Goal: Communication & Community: Answer question/provide support

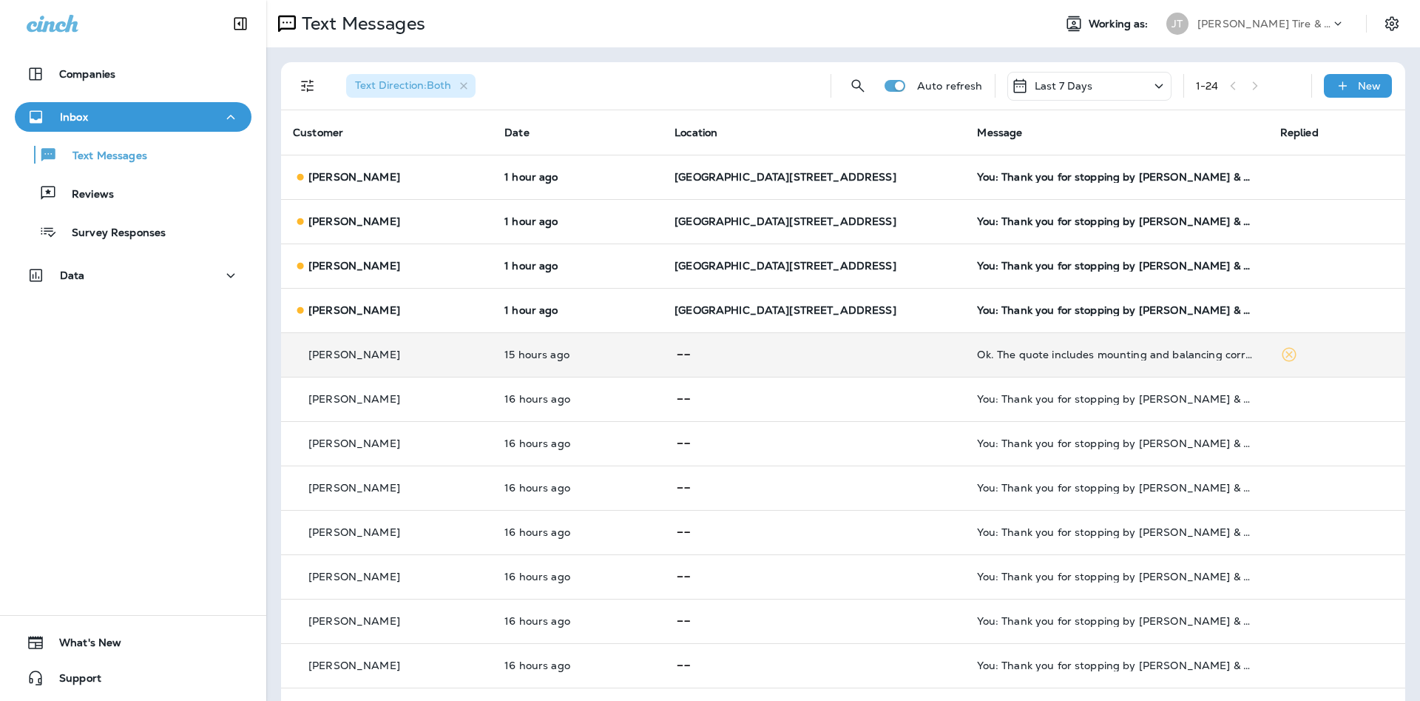
click at [1121, 357] on div "Ok. The quote includes mounting and balancing correct?" at bounding box center [1116, 354] width 279 height 12
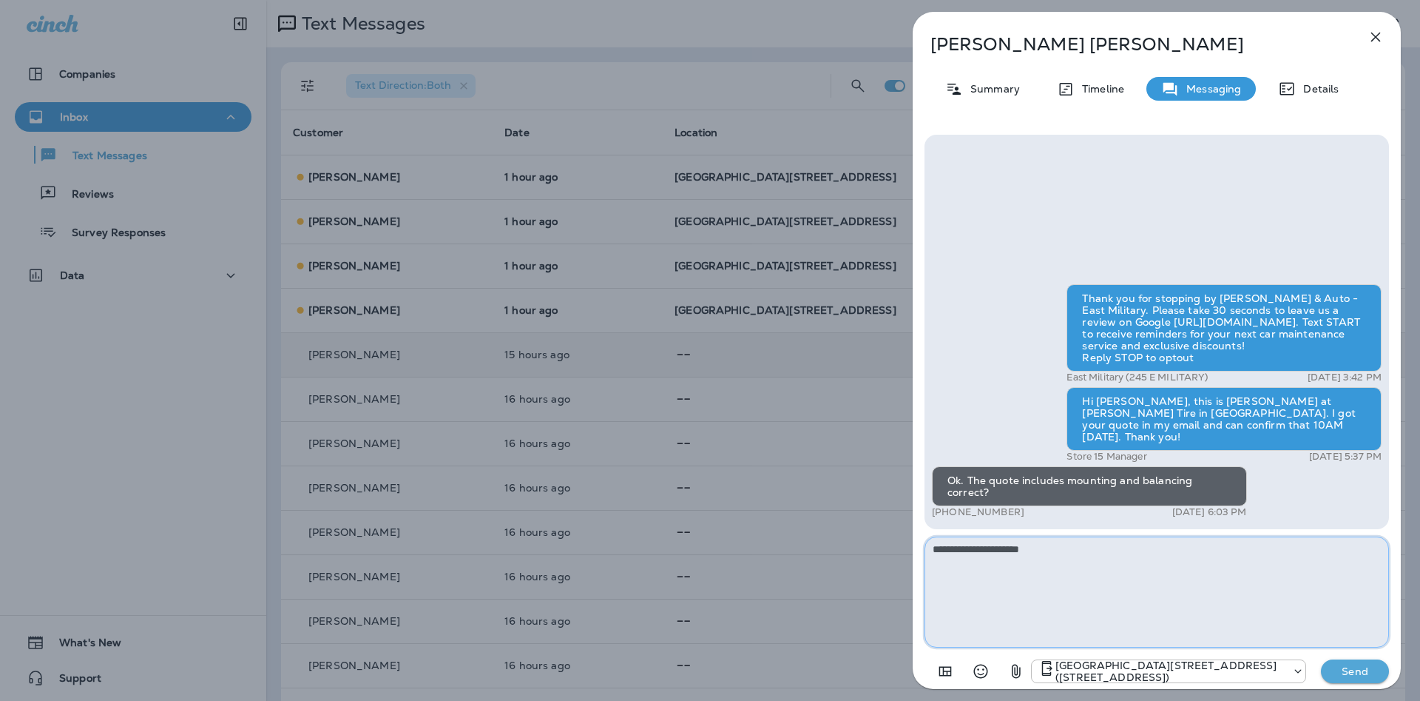
drag, startPoint x: 1115, startPoint y: 580, endPoint x: 962, endPoint y: 527, distance: 162.1
click at [962, 536] on textarea "**********" at bounding box center [1157, 591] width 465 height 111
type textarea "**********"
click at [1345, 669] on p "Send" at bounding box center [1355, 670] width 62 height 13
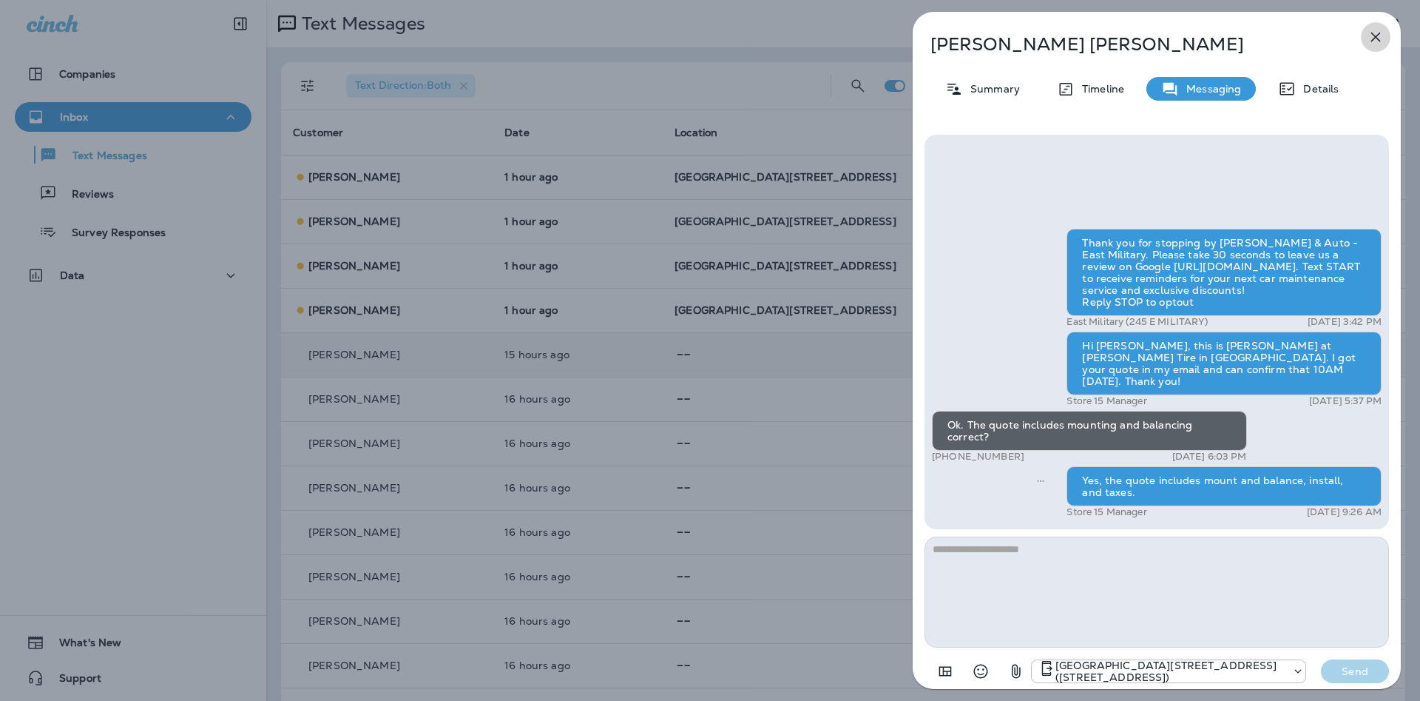
click at [1373, 36] on icon "button" at bounding box center [1376, 37] width 18 height 18
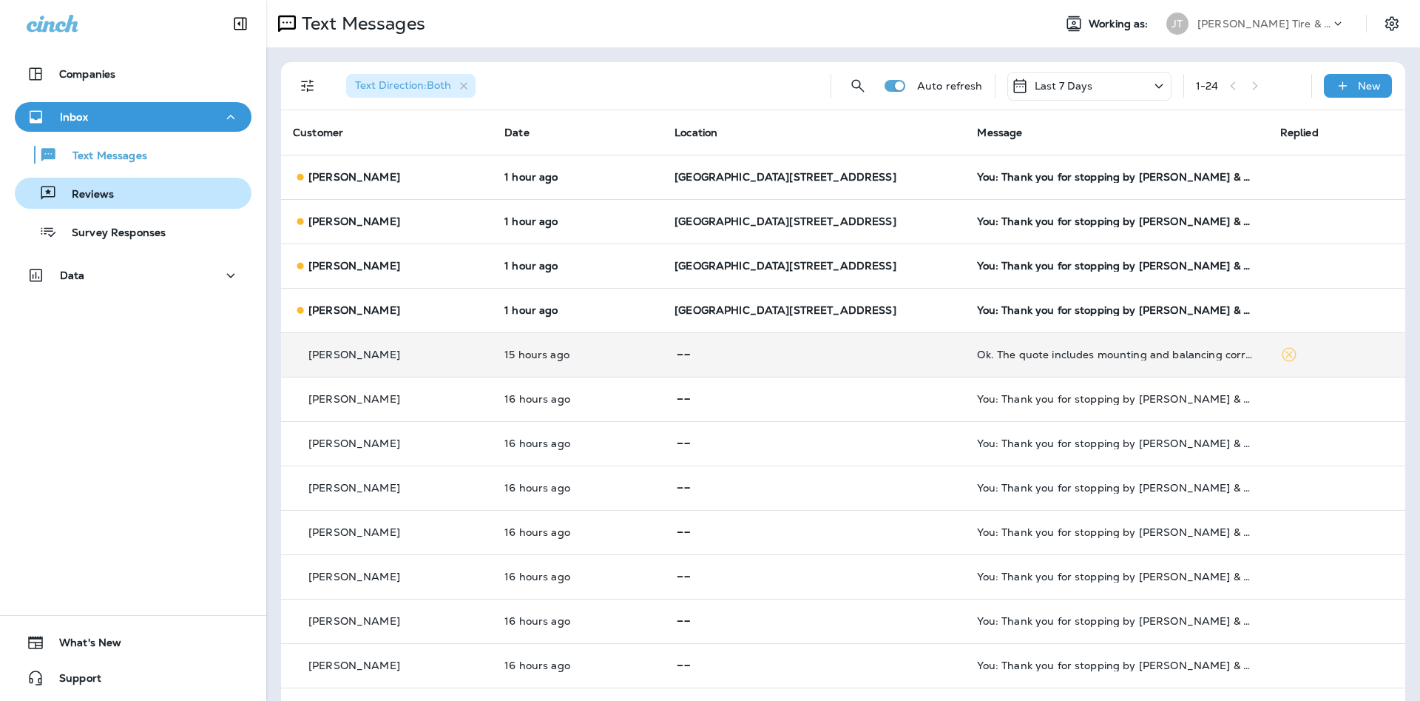
click at [162, 188] on div "Reviews" at bounding box center [133, 193] width 225 height 22
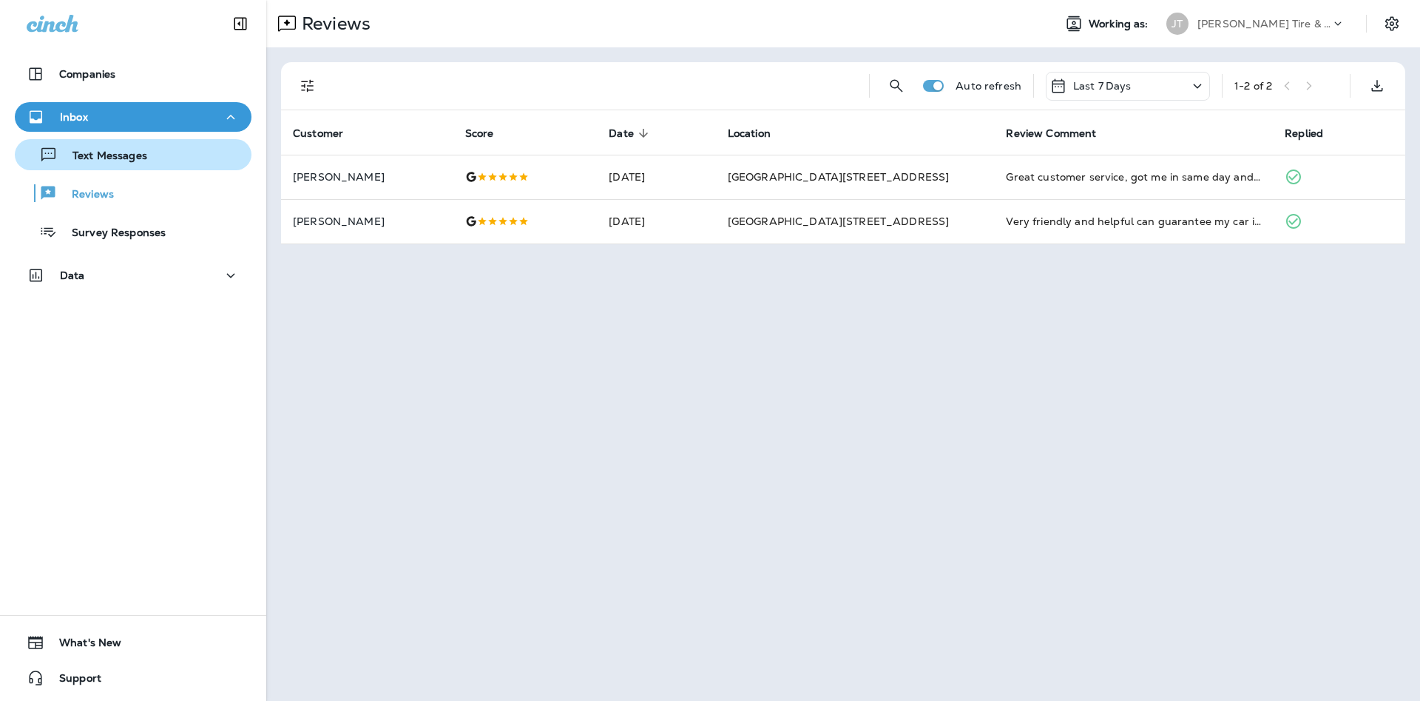
click at [201, 157] on div "Text Messages" at bounding box center [133, 155] width 225 height 22
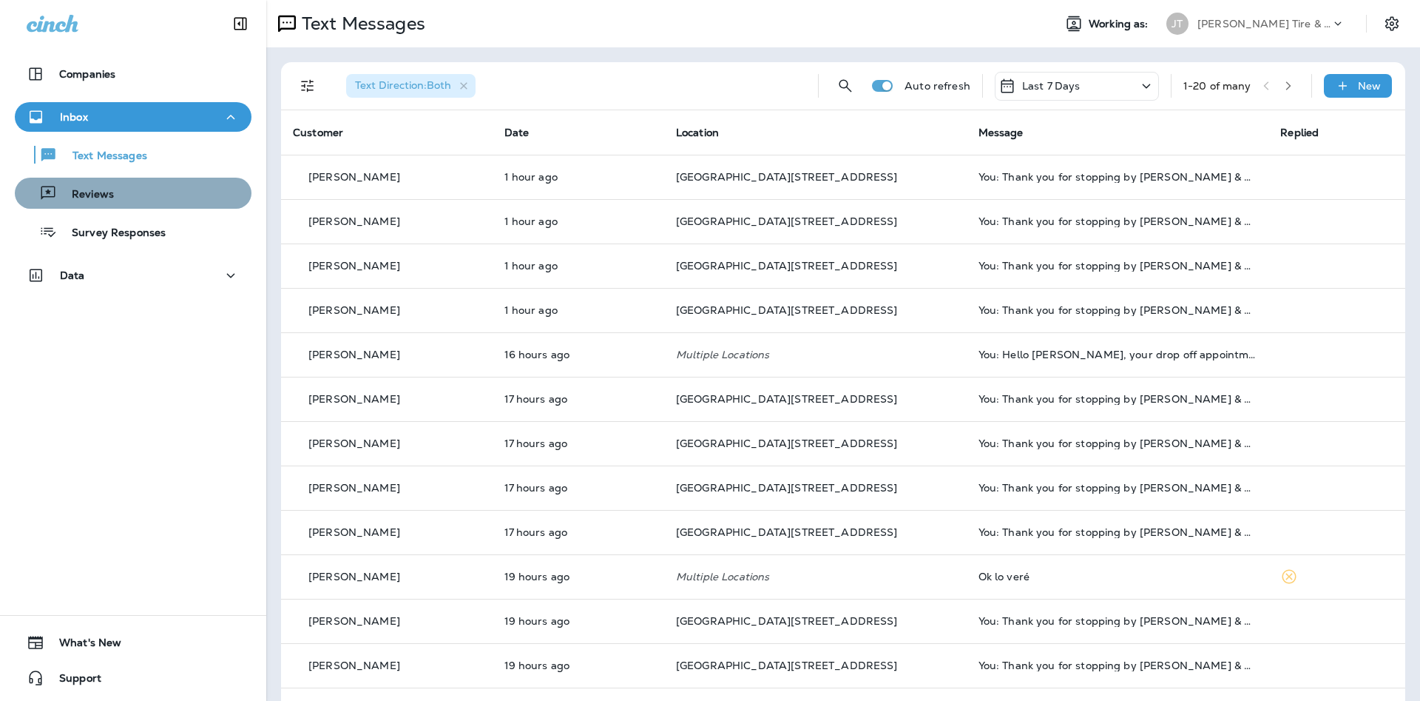
click at [135, 198] on div "Reviews" at bounding box center [133, 193] width 225 height 22
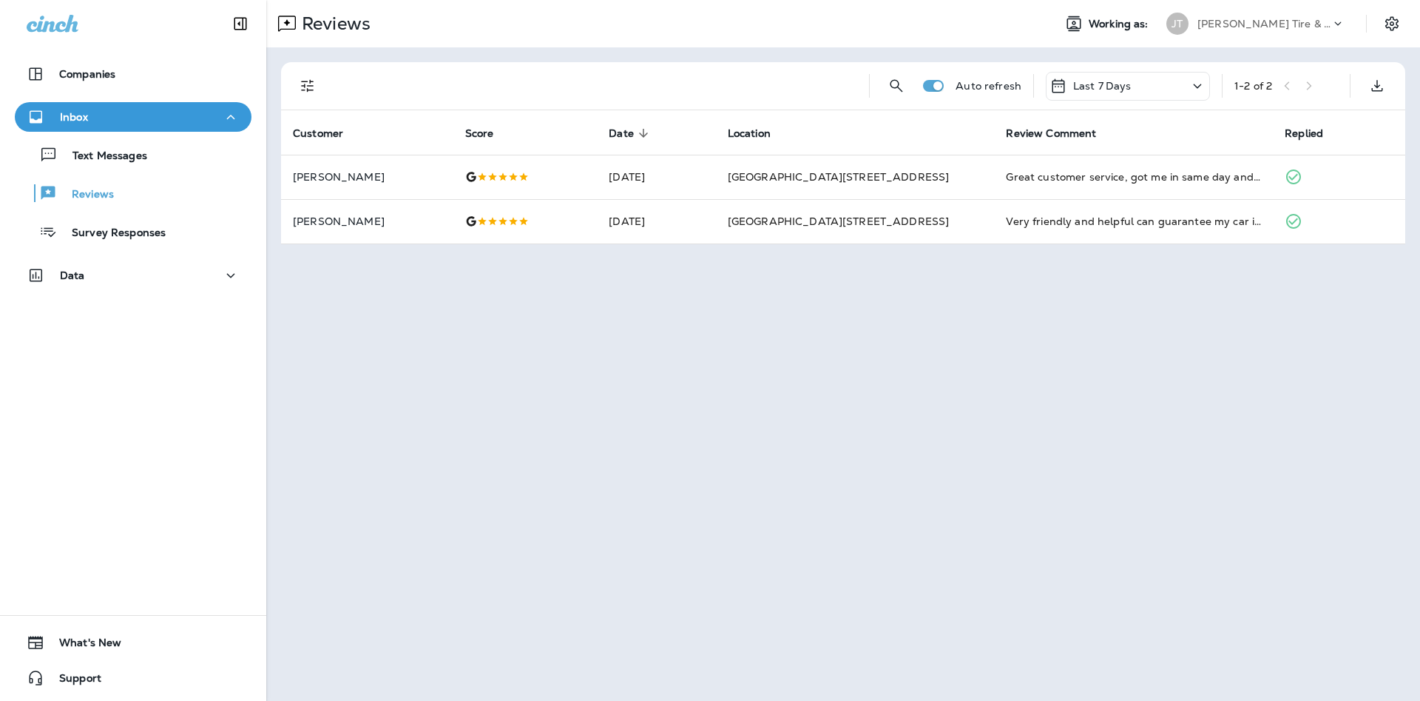
click at [190, 173] on div "Text Messages Reviews Survey Responses" at bounding box center [133, 189] width 237 height 115
click at [181, 167] on button "Text Messages" at bounding box center [133, 154] width 237 height 31
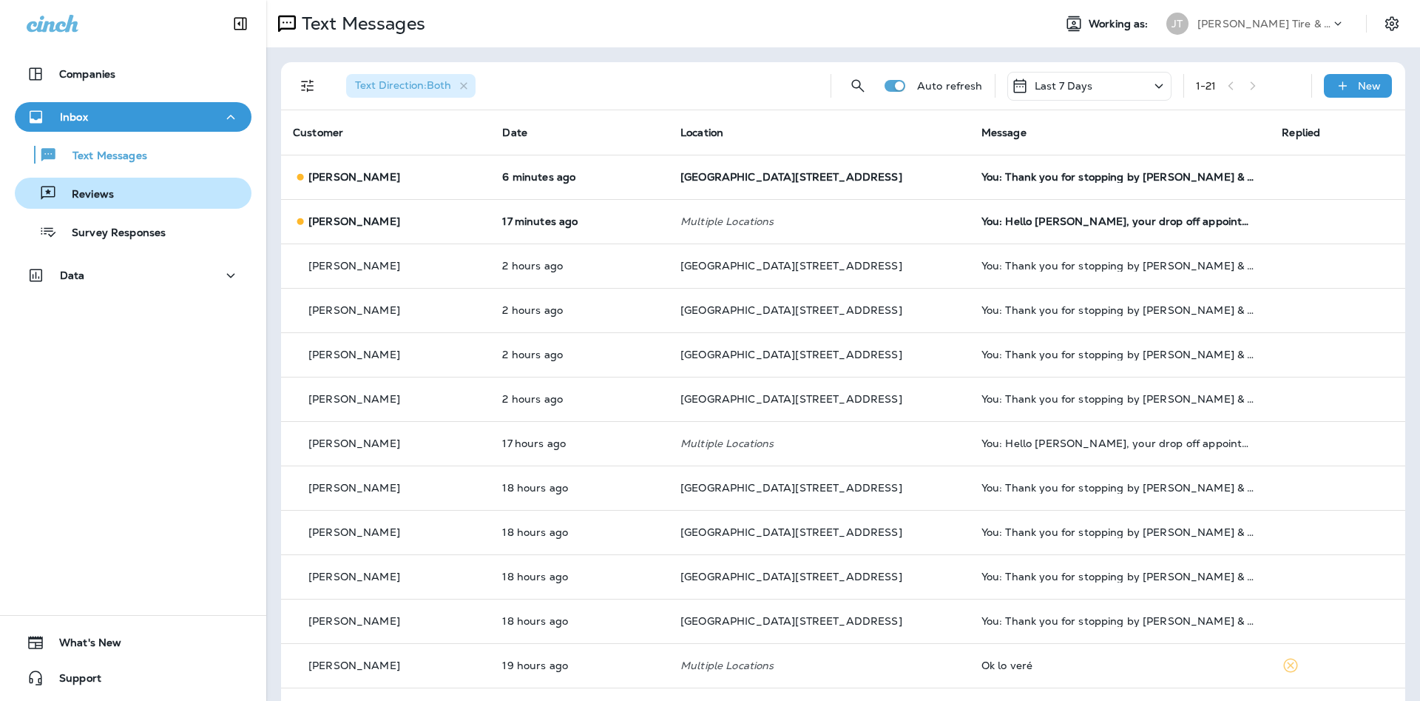
click at [190, 207] on button "Reviews" at bounding box center [133, 193] width 237 height 31
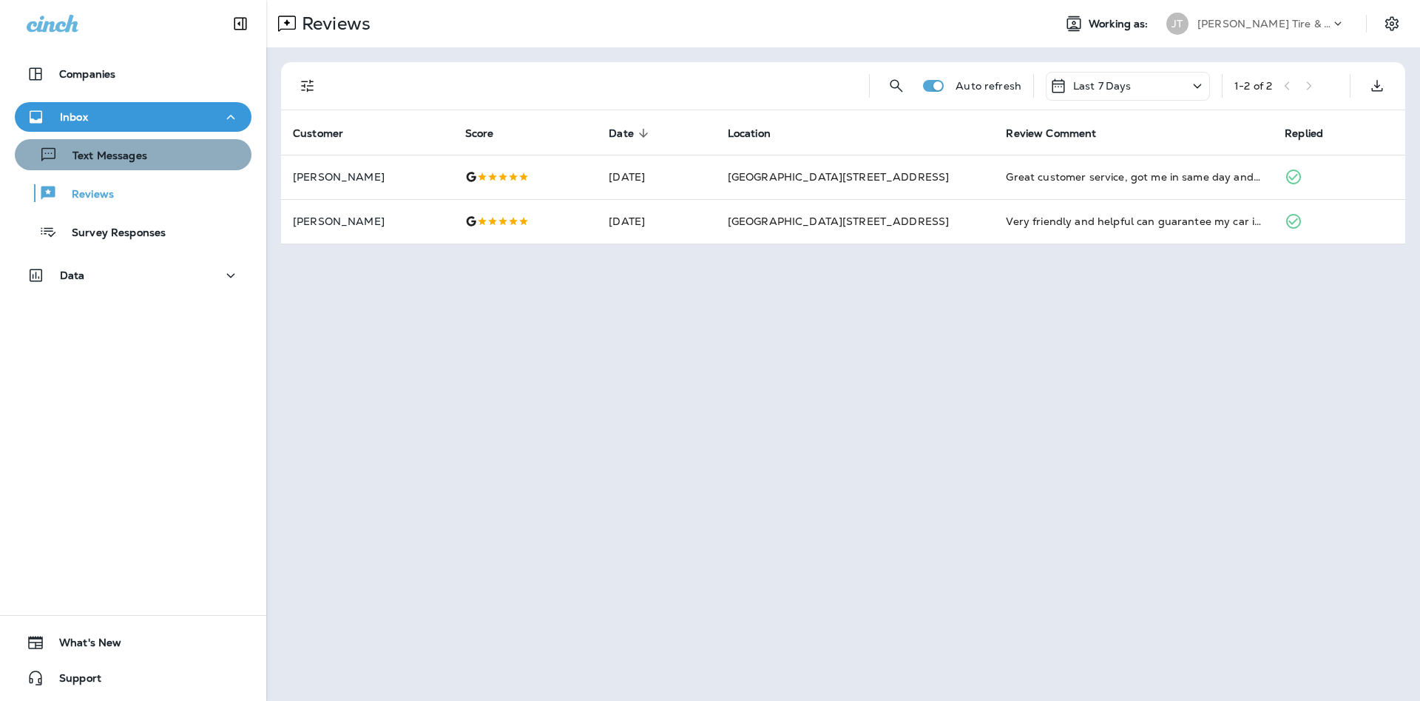
click at [183, 153] on div "Text Messages" at bounding box center [133, 155] width 225 height 22
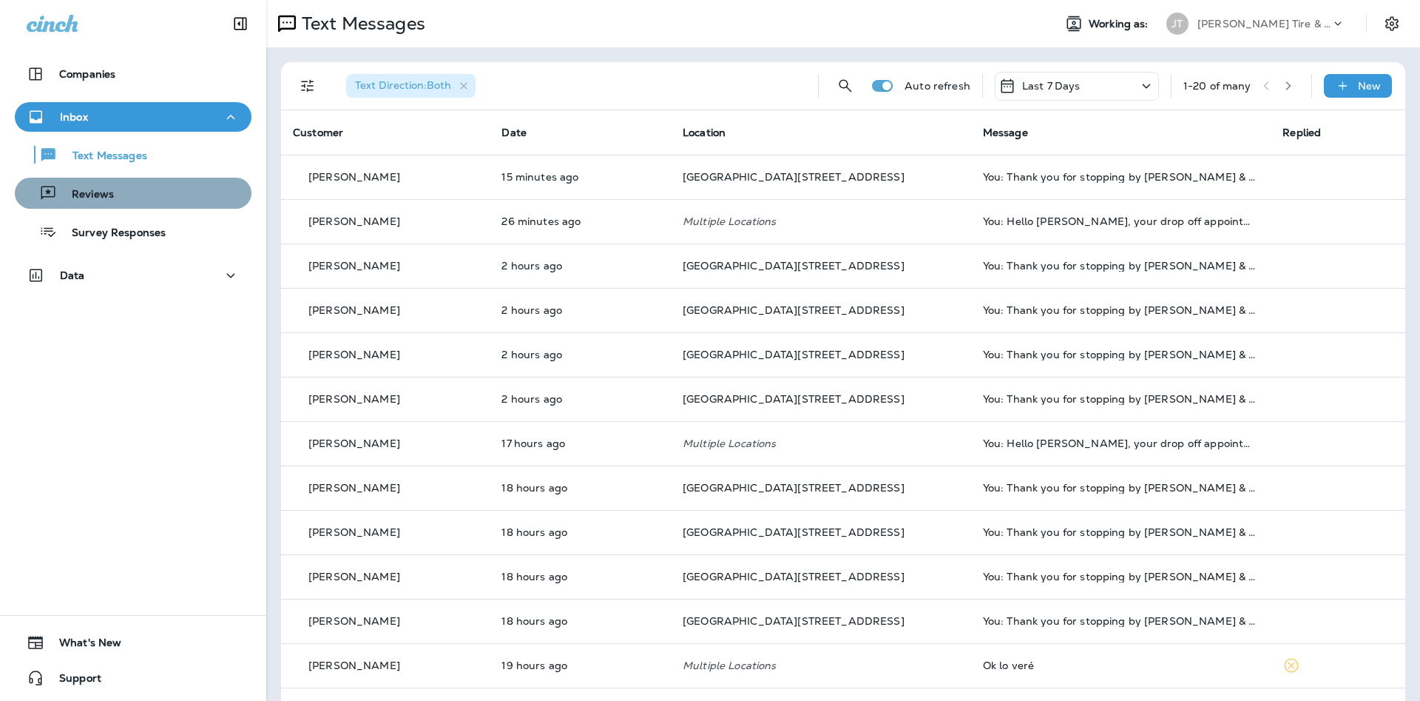
click at [194, 191] on div "Reviews" at bounding box center [133, 193] width 225 height 22
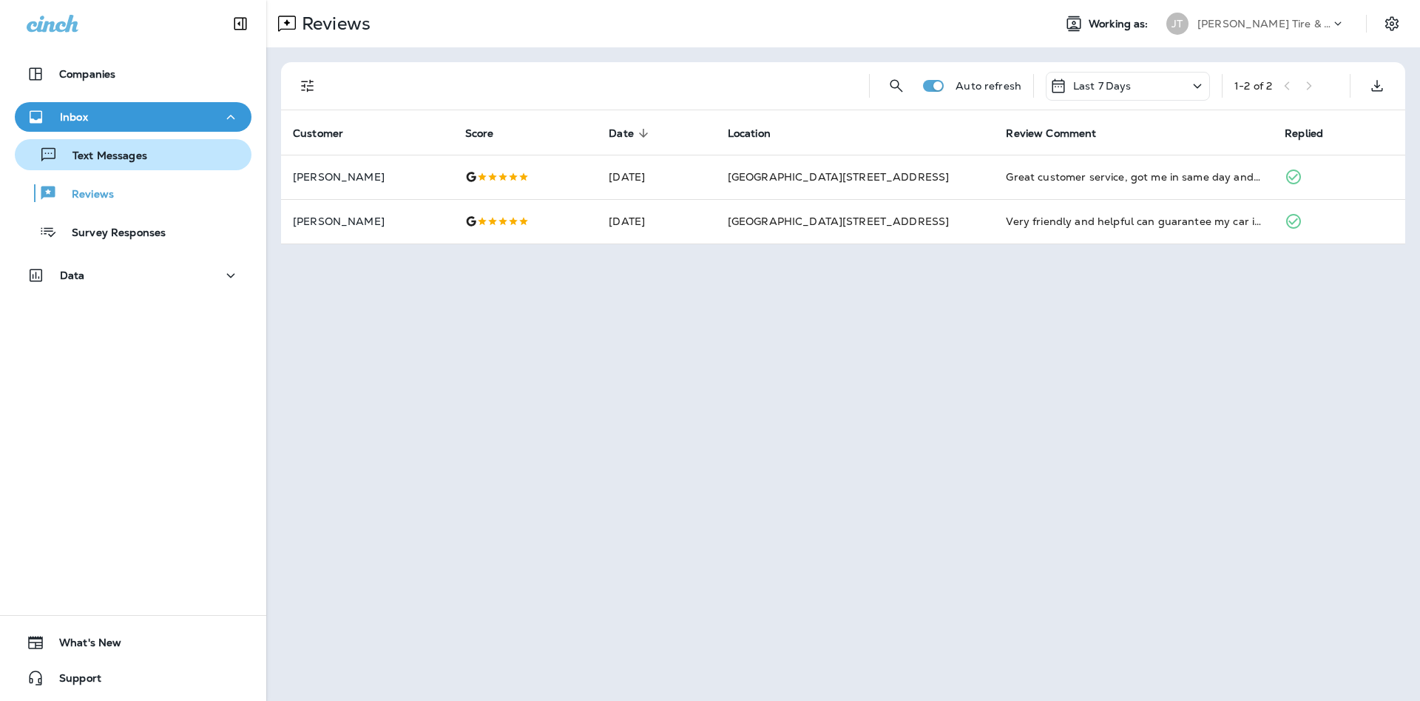
click at [180, 166] on button "Text Messages" at bounding box center [133, 154] width 237 height 31
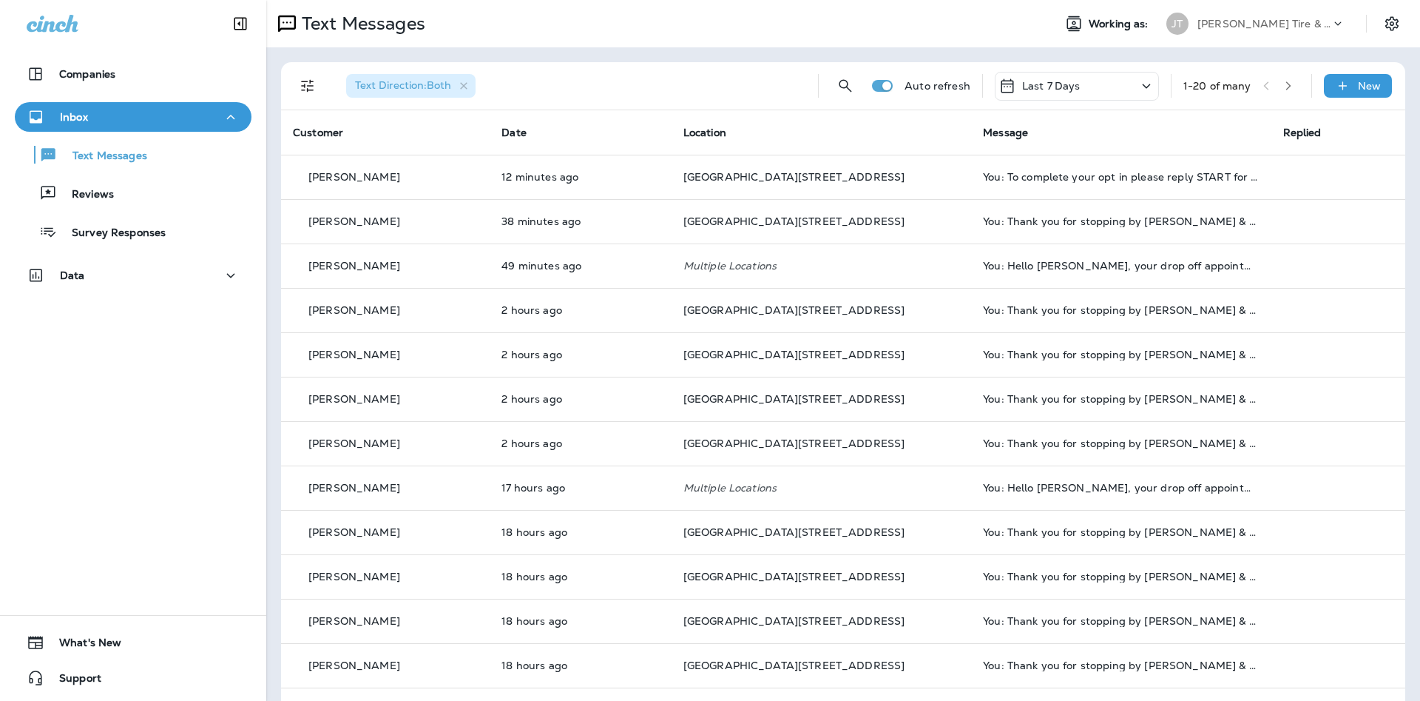
click at [141, 495] on div "Companies Inbox Text Messages Reviews Survey Responses Data 0 What's New Support" at bounding box center [133, 350] width 266 height 701
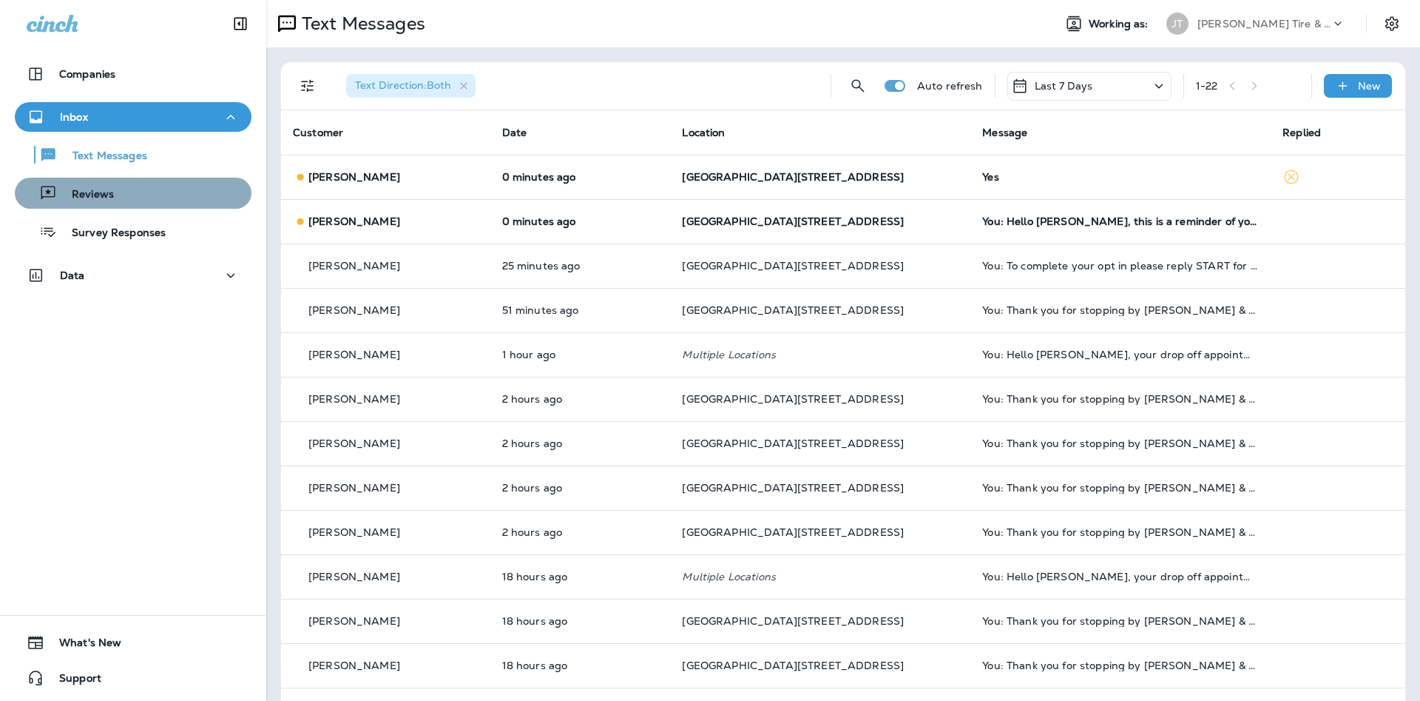
click at [206, 201] on div "Reviews" at bounding box center [133, 193] width 225 height 22
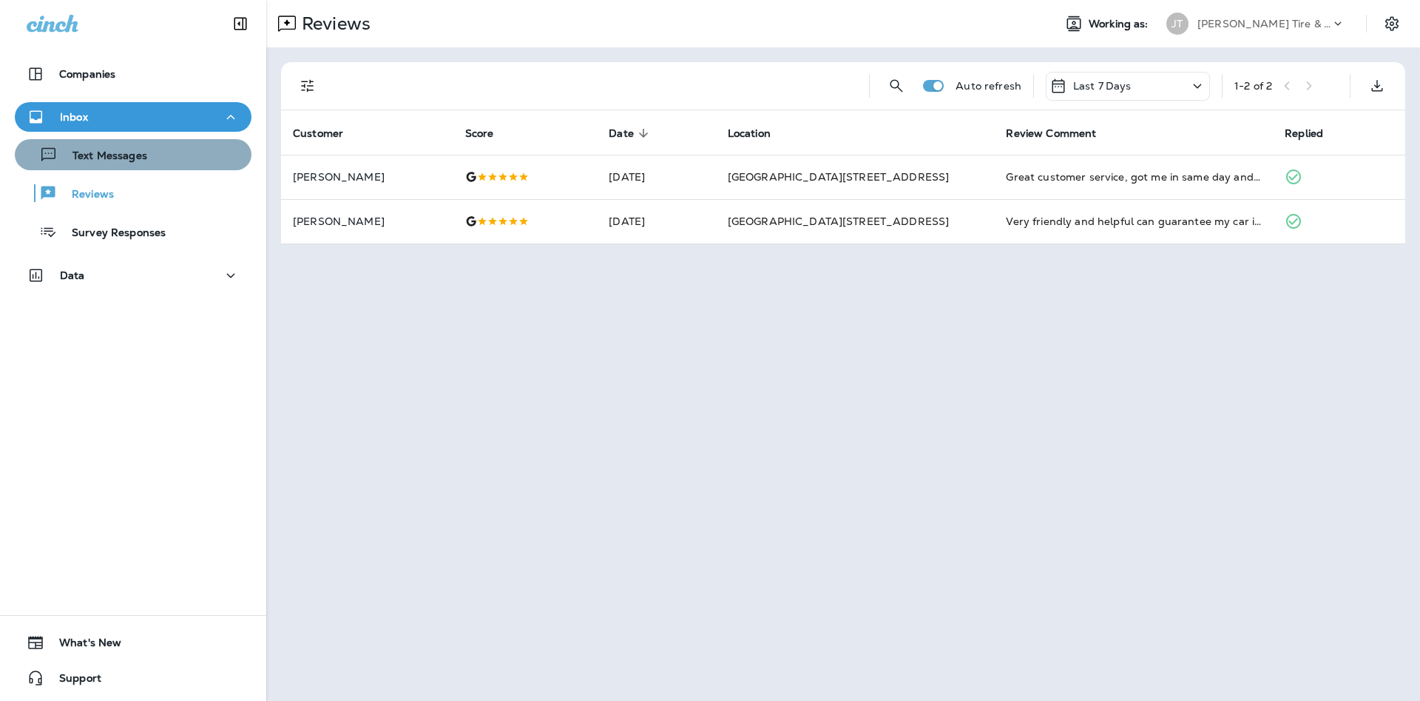
click at [199, 155] on div "Text Messages" at bounding box center [133, 155] width 225 height 22
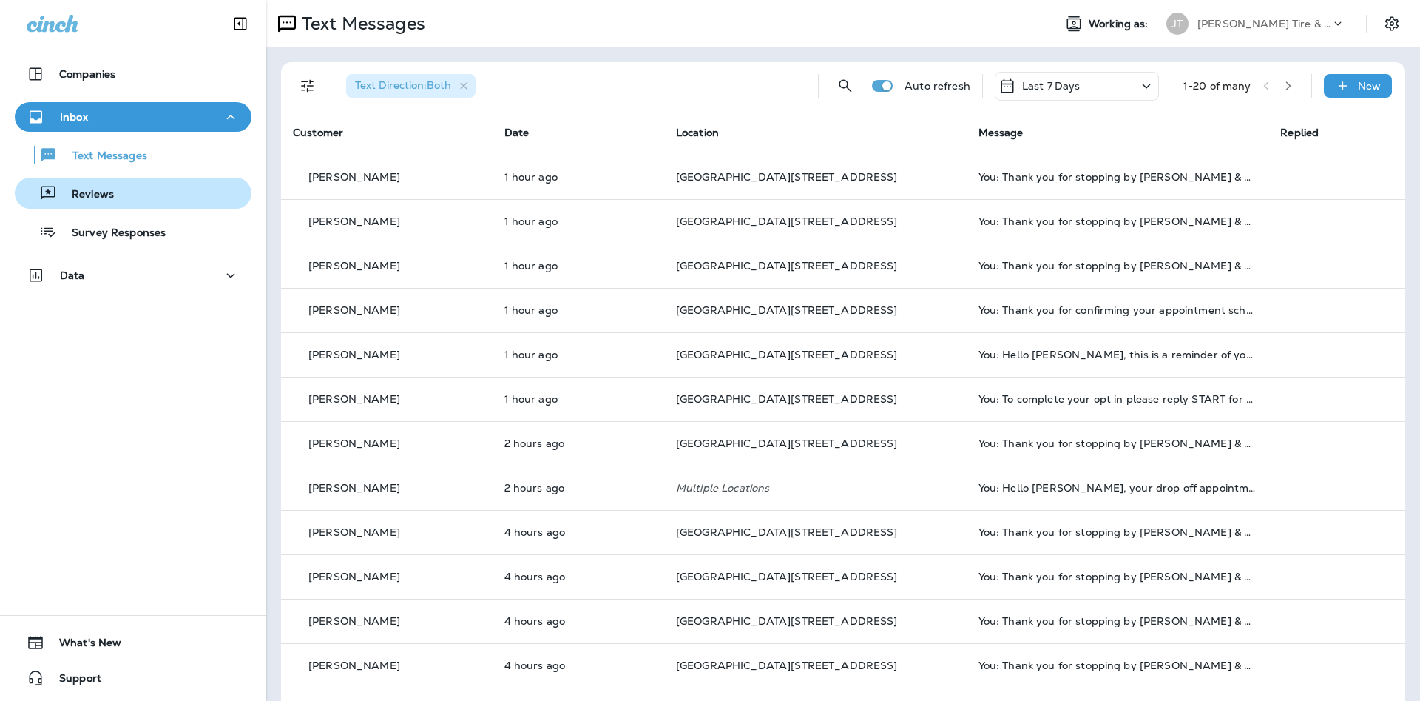
click at [166, 202] on div "Reviews" at bounding box center [133, 193] width 225 height 22
